Goal: Communication & Community: Ask a question

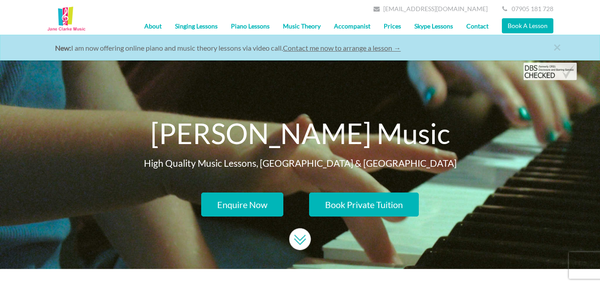
click at [474, 28] on link "Contact" at bounding box center [477, 26] width 36 height 22
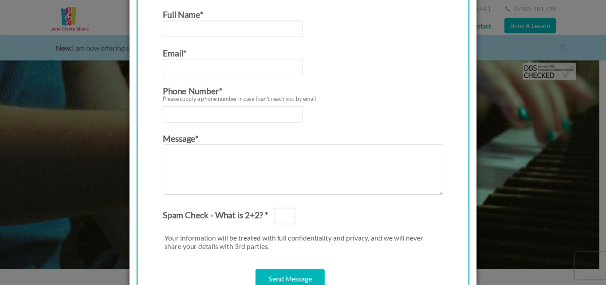
scroll to position [237, 0]
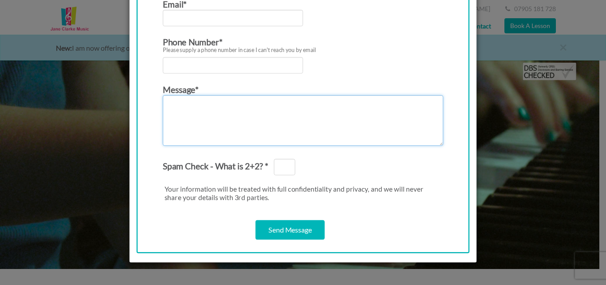
click at [227, 135] on textarea "Contact form" at bounding box center [303, 120] width 281 height 51
paste textarea "Hello, I hope this message finds you well. I noticed that your website is not c…"
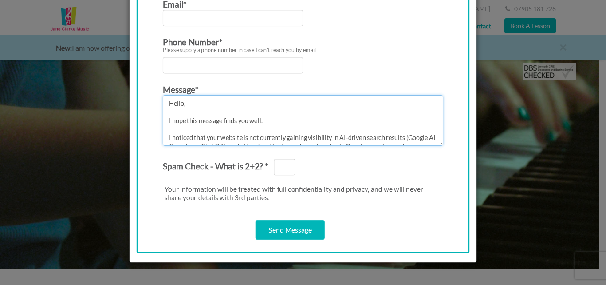
scroll to position [112, 0]
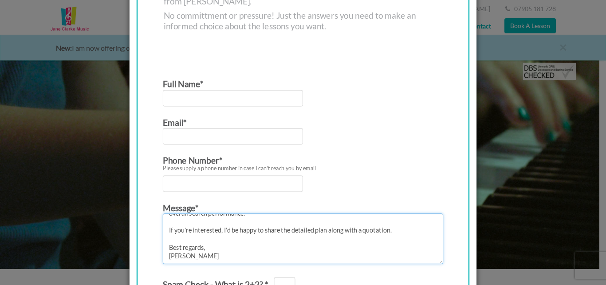
type textarea "Hello, I hope this message finds you well. I noticed that your website is not c…"
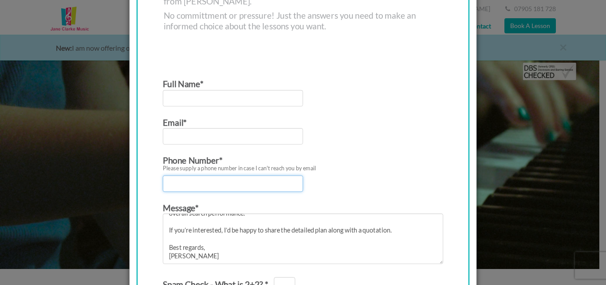
click at [182, 182] on form "Full Name* Email* Phone Number* Please supply a phone number in case I can't re…" at bounding box center [303, 221] width 281 height 289
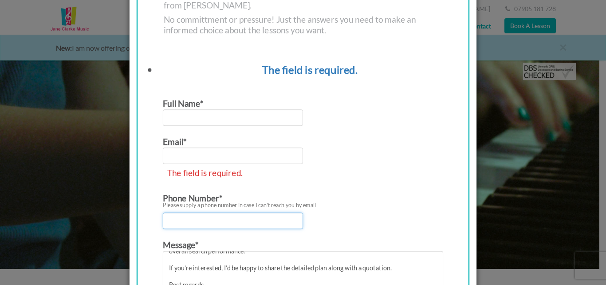
scroll to position [123, 0]
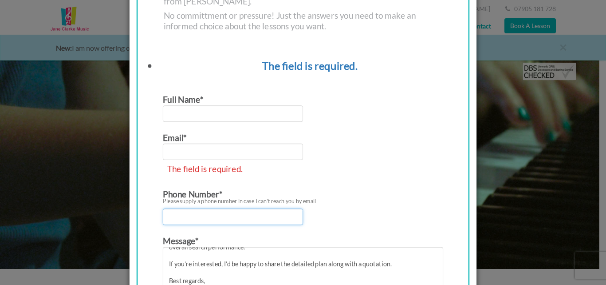
type input "09830152514"
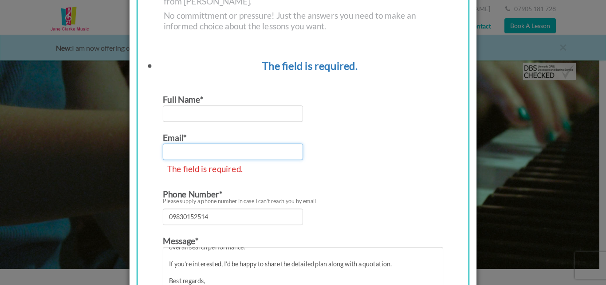
drag, startPoint x: 178, startPoint y: 153, endPoint x: 185, endPoint y: 153, distance: 7.1
click at [178, 153] on input "Contact form" at bounding box center [233, 151] width 140 height 16
type input "[EMAIL_ADDRESS][DOMAIN_NAME]"
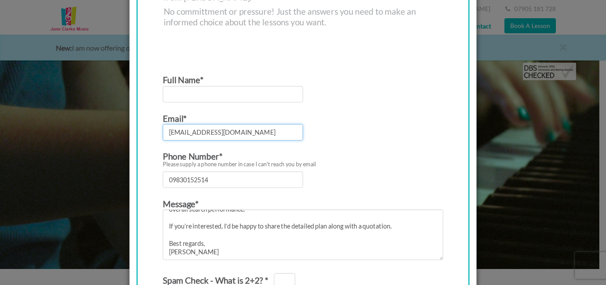
scroll to position [119, 0]
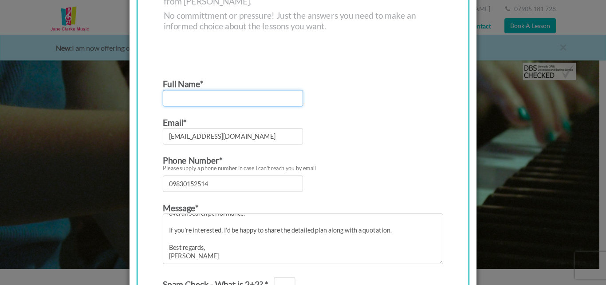
click at [191, 101] on input "Contact form" at bounding box center [233, 98] width 140 height 16
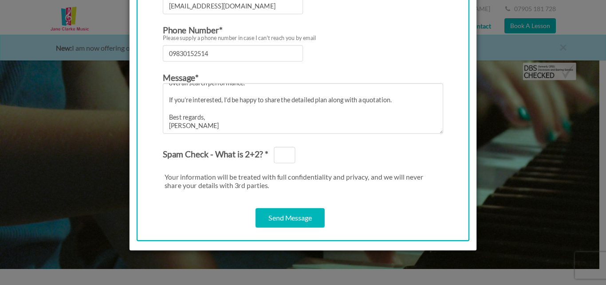
scroll to position [284, 0]
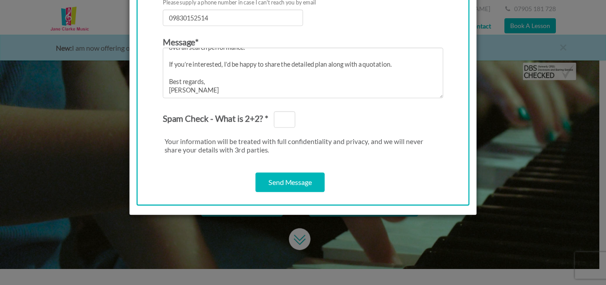
type input "[PERSON_NAME]"
click at [281, 117] on input "Spam Check - What is 2+2? *" at bounding box center [284, 119] width 21 height 16
type input "4"
click at [285, 186] on input "Send Message" at bounding box center [290, 182] width 69 height 20
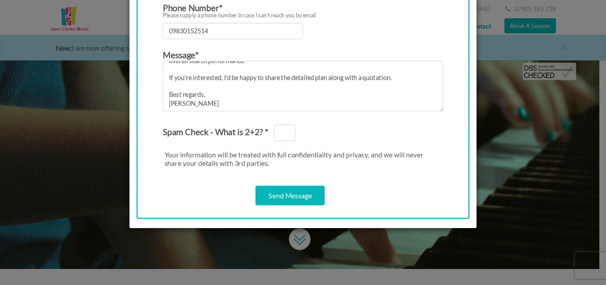
scroll to position [0, 0]
